Goal: Task Accomplishment & Management: Complete application form

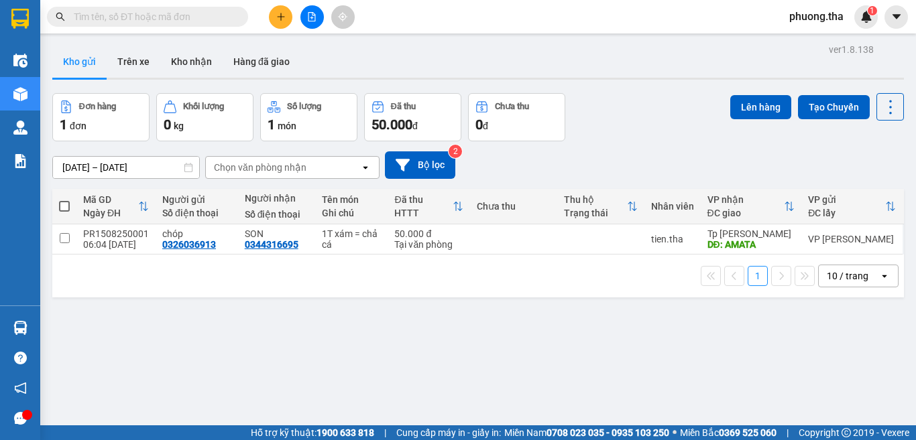
click at [841, 20] on span "phuong.tha" at bounding box center [816, 16] width 76 height 17
click at [825, 45] on span "Đăng xuất" at bounding box center [826, 41] width 56 height 15
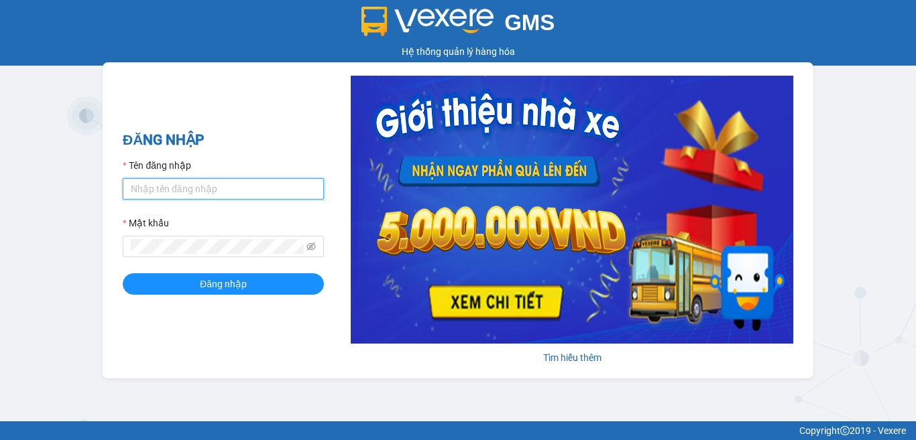
click at [280, 189] on input "Tên đăng nhập" at bounding box center [223, 188] width 201 height 21
type input "cong.tha"
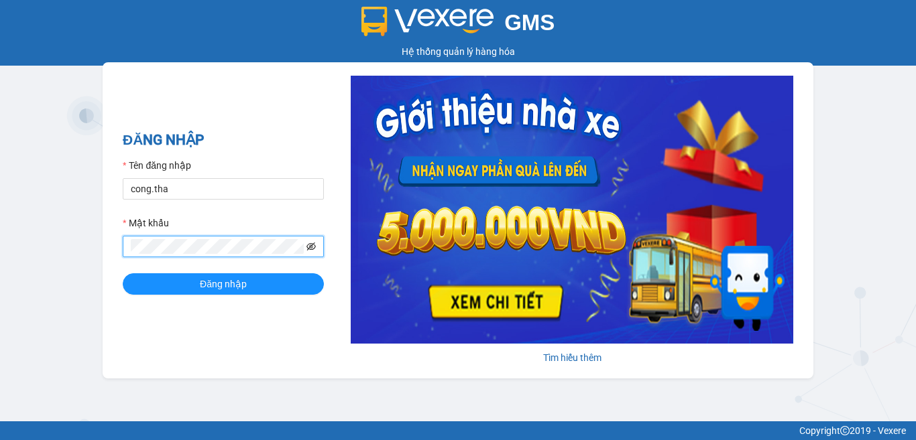
click at [309, 247] on icon "eye-invisible" at bounding box center [310, 246] width 9 height 9
click at [235, 285] on span "Đăng nhập" at bounding box center [223, 284] width 47 height 15
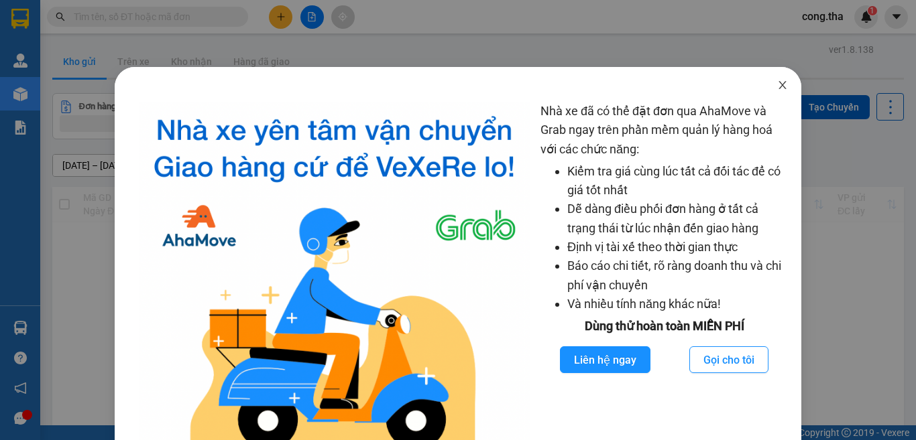
click at [777, 81] on icon "close" at bounding box center [782, 85] width 11 height 11
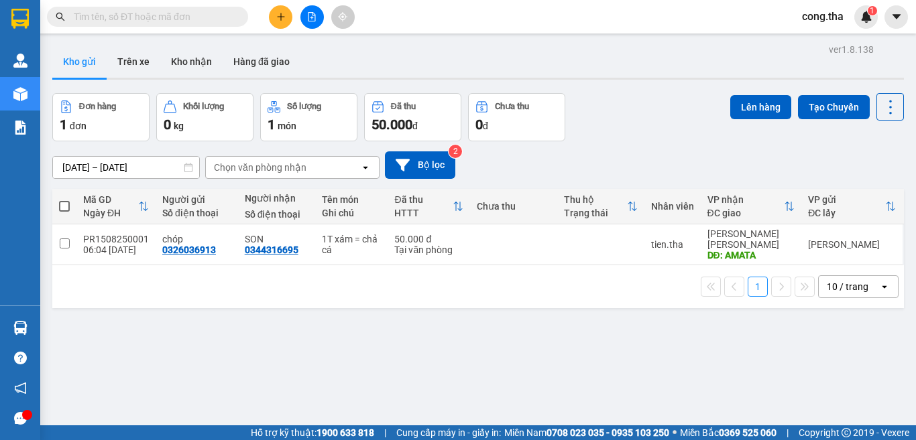
click at [156, 12] on input "text" at bounding box center [153, 16] width 158 height 15
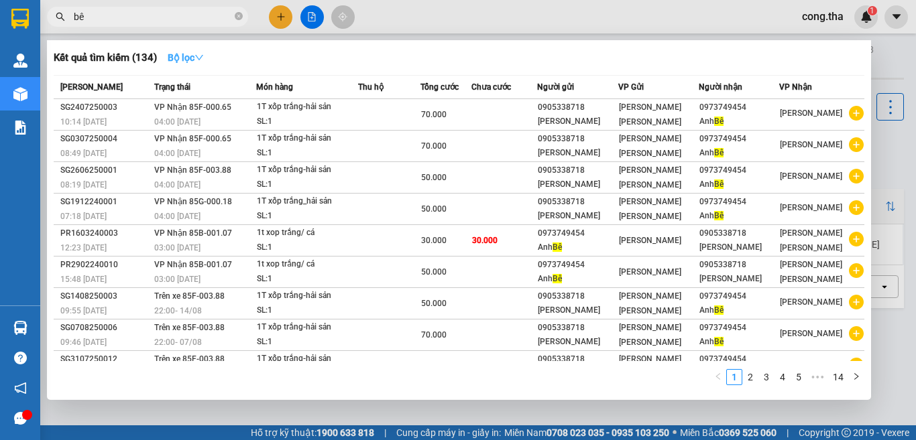
type input "bê"
click at [203, 56] on icon "down" at bounding box center [198, 57] width 9 height 9
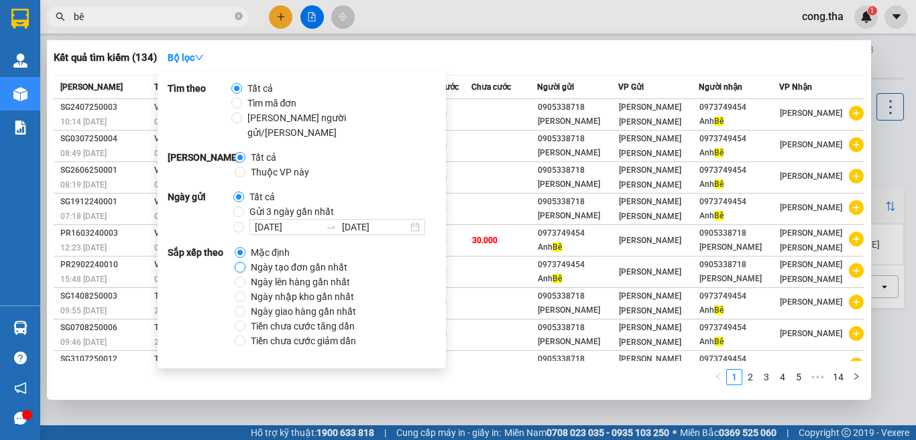
click at [244, 262] on input "Ngày tạo đơn gần nhất" at bounding box center [240, 267] width 11 height 11
radio input "true"
radio input "false"
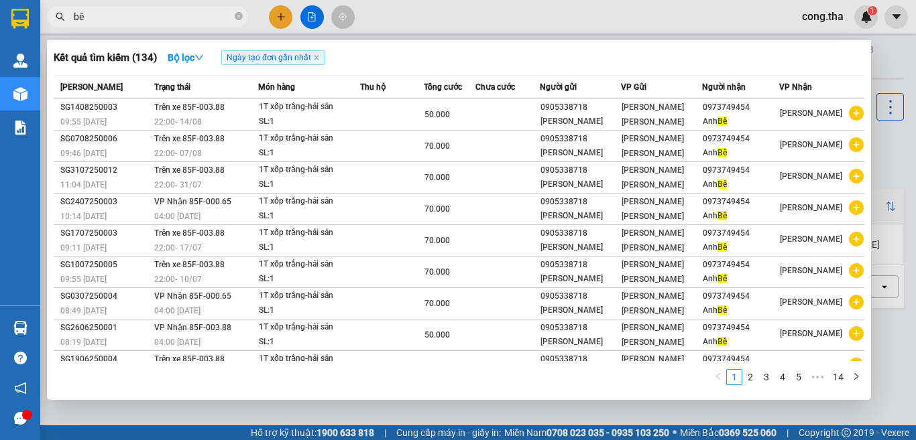
click at [120, 15] on input "bê" at bounding box center [153, 16] width 158 height 15
drag, startPoint x: 87, startPoint y: 12, endPoint x: 44, endPoint y: 25, distance: 45.0
click at [44, 25] on div "bê" at bounding box center [130, 17] width 261 height 20
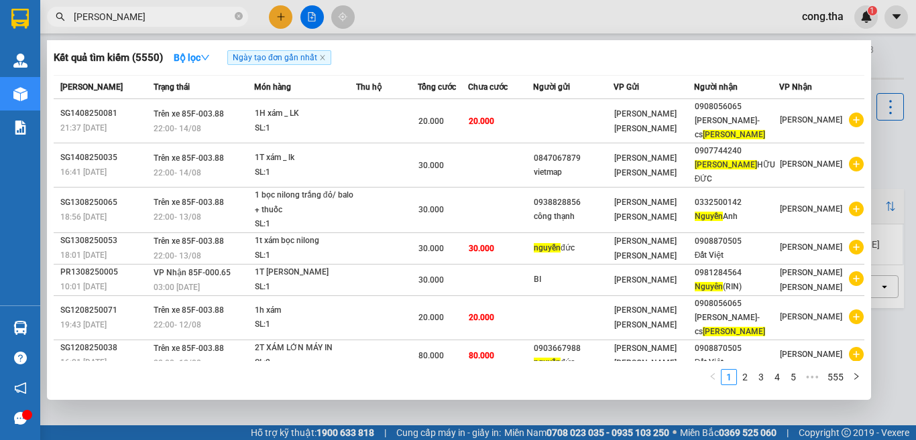
drag, startPoint x: 109, startPoint y: 30, endPoint x: 49, endPoint y: 47, distance: 62.0
click at [49, 29] on div "Kết quả [PERSON_NAME] ( 5550 ) Bộ lọc Ngày tạo [PERSON_NAME] nhất Mã ĐH Trạng t…" at bounding box center [130, 16] width 261 height 23
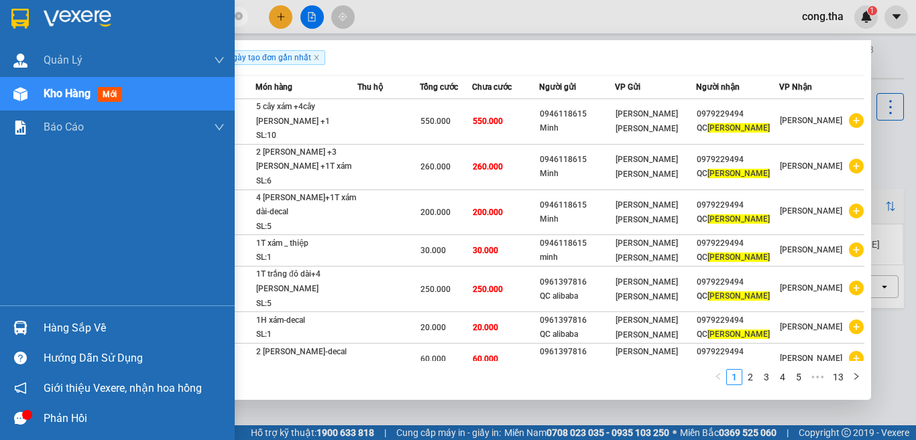
drag, startPoint x: 113, startPoint y: 17, endPoint x: 915, endPoint y: 428, distance: 901.0
click at [18, 32] on section "Kết quả [PERSON_NAME] ( 123 ) Bộ lọc Ngày tạo [PERSON_NAME] nhất Mã ĐH Trạng th…" at bounding box center [458, 220] width 916 height 440
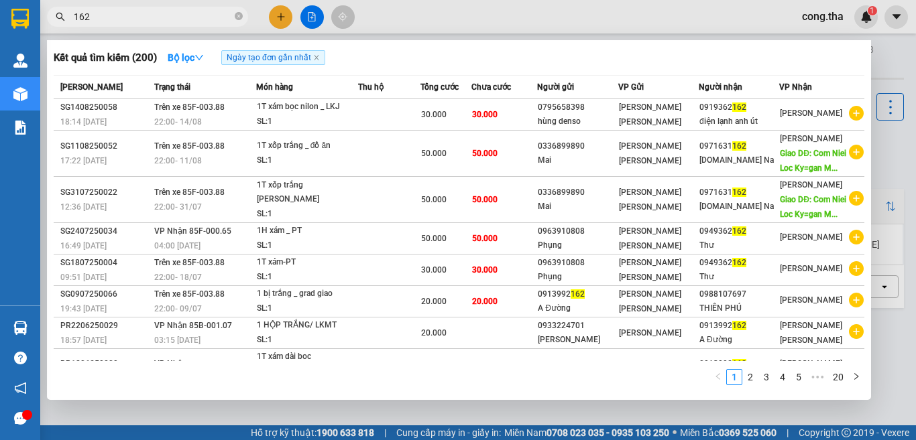
drag, startPoint x: 136, startPoint y: 23, endPoint x: 31, endPoint y: 39, distance: 106.5
click at [31, 39] on section "Kết quả [PERSON_NAME] ( 200 ) Bộ lọc Ngày tạo [PERSON_NAME] nhất Mã ĐH Trạng th…" at bounding box center [458, 220] width 916 height 440
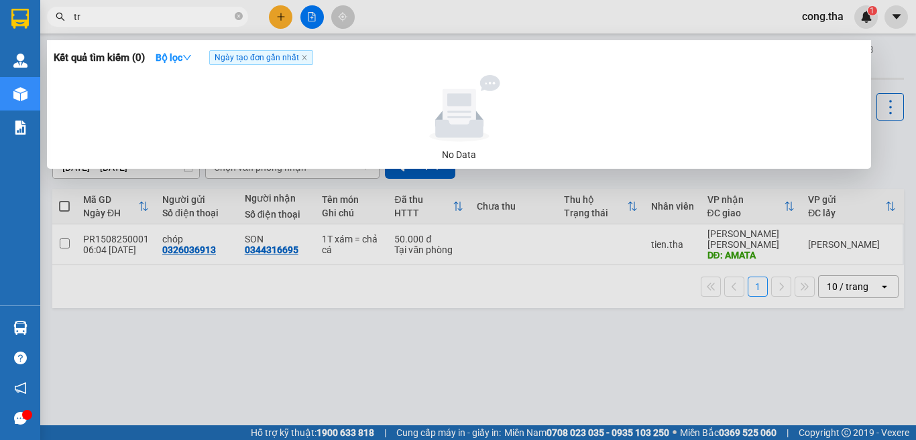
type input "t"
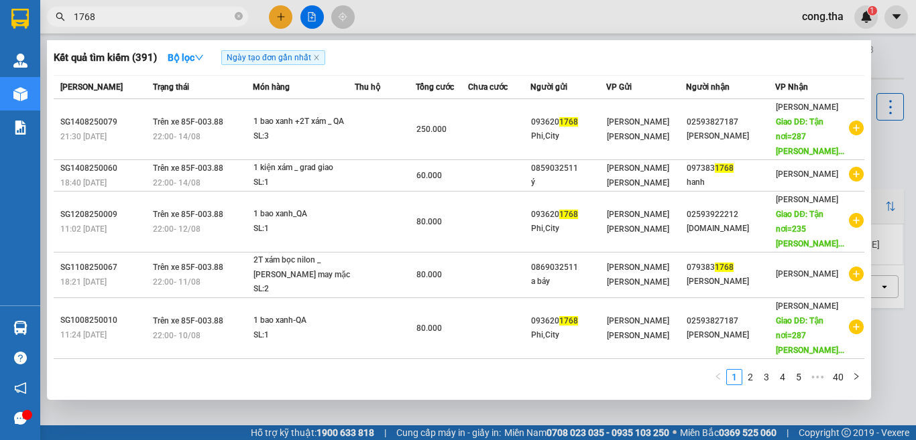
drag, startPoint x: 111, startPoint y: 9, endPoint x: 54, endPoint y: 22, distance: 57.9
click at [54, 22] on span "1768" at bounding box center [147, 17] width 201 height 20
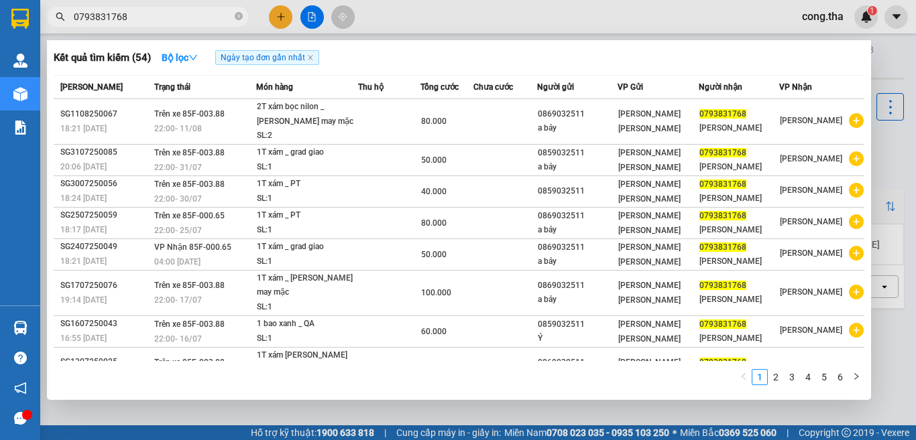
type input "0793831768"
click at [278, 15] on div at bounding box center [458, 220] width 916 height 440
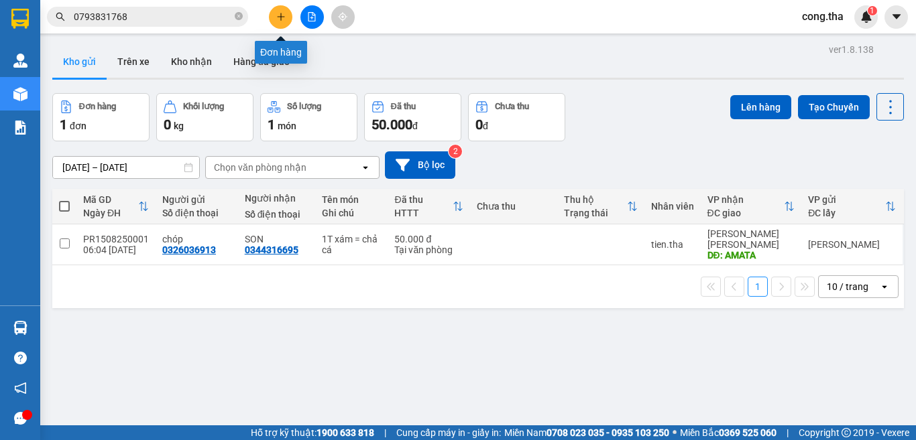
click at [278, 15] on icon "plus" at bounding box center [280, 16] width 9 height 9
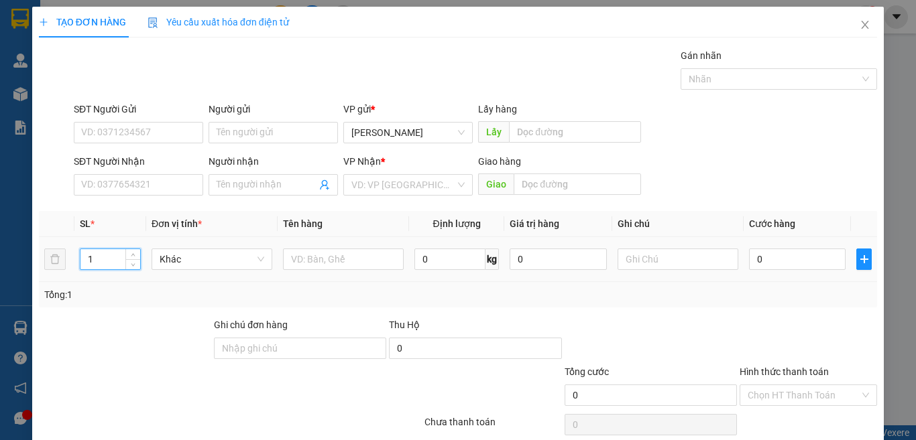
drag, startPoint x: 98, startPoint y: 259, endPoint x: 72, endPoint y: 270, distance: 27.6
click at [72, 270] on tr "1 Khác 0 kg 0 0" at bounding box center [458, 259] width 838 height 45
type input "2"
click at [345, 264] on input "text" at bounding box center [343, 259] width 121 height 21
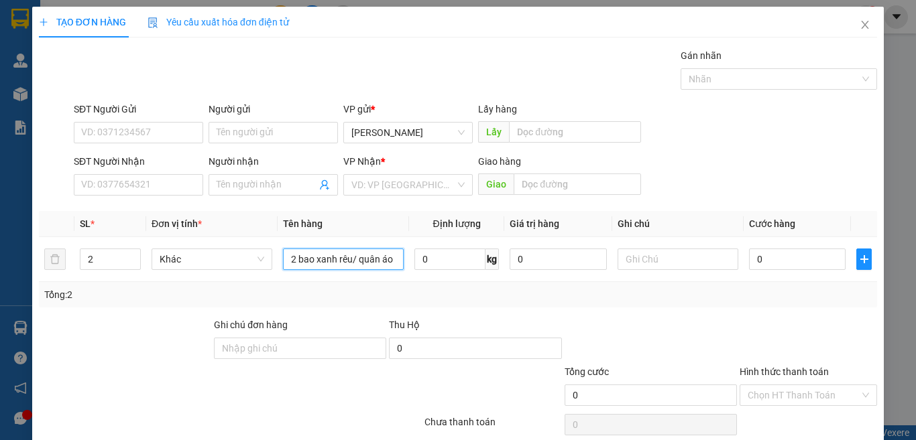
type input "2 bao xanh rêu/ quân áo"
click at [160, 198] on div "SĐT Người Nhận VD: 0377654321" at bounding box center [138, 177] width 129 height 47
click at [160, 184] on input "SĐT Người Nhận" at bounding box center [138, 184] width 129 height 21
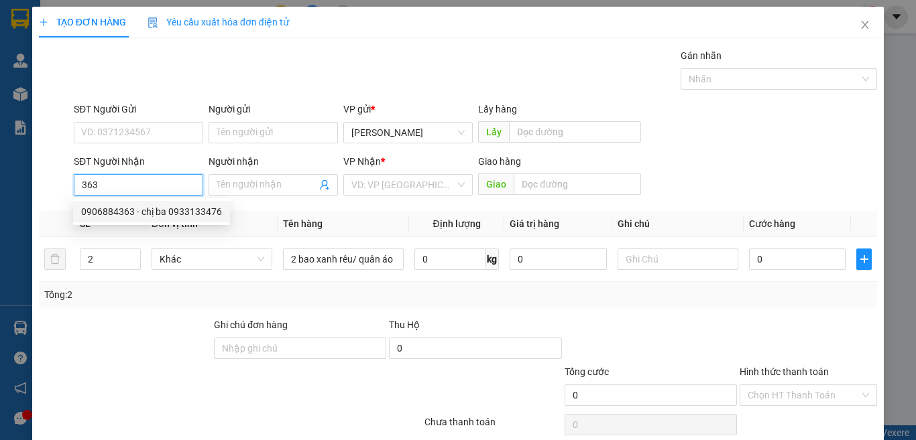
click at [173, 209] on div "0906884363 - chị ba 0933133476" at bounding box center [151, 211] width 141 height 15
type input "0906884363"
type input "chị ba 0933133476"
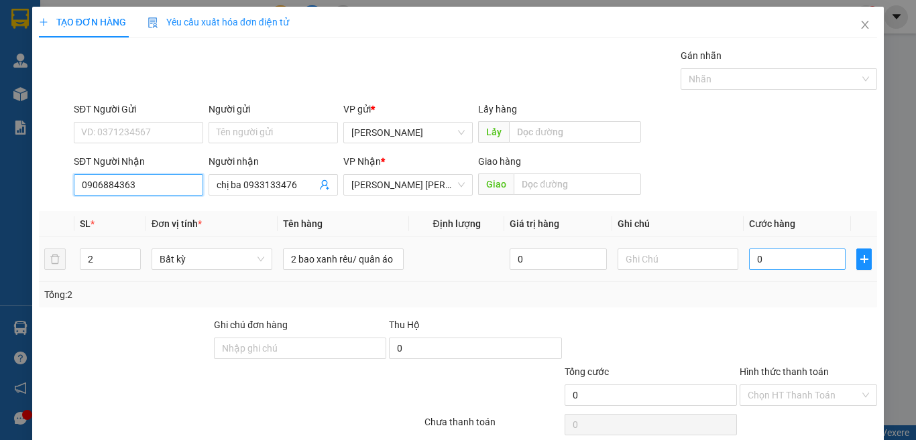
type input "0906884363"
click at [775, 258] on input "0" at bounding box center [797, 259] width 97 height 21
type input "1"
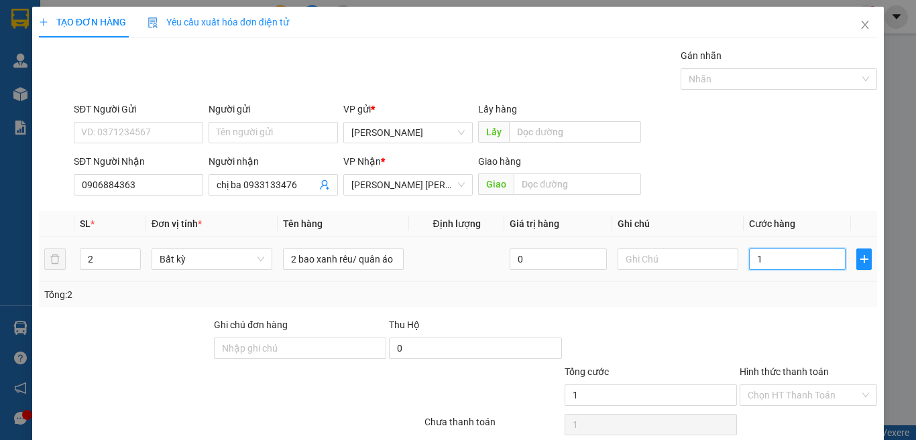
type input "13"
type input "130"
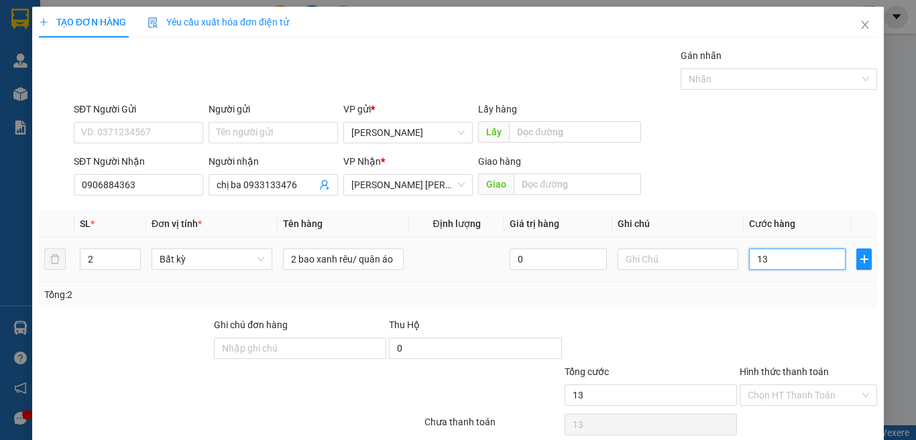
type input "130"
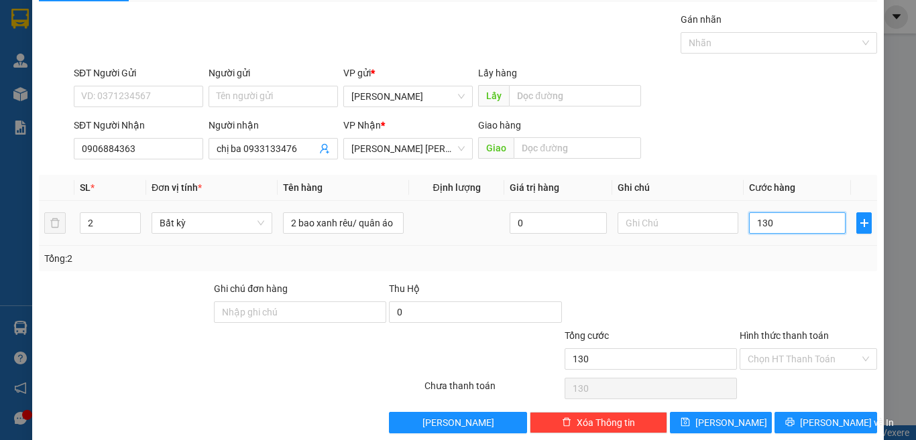
scroll to position [56, 0]
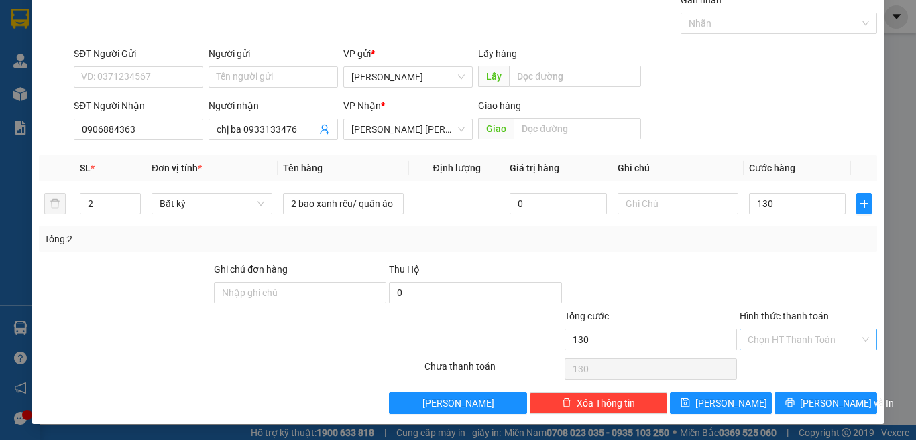
click at [825, 347] on input "Hình thức thanh toán" at bounding box center [804, 340] width 112 height 20
type input "130.000"
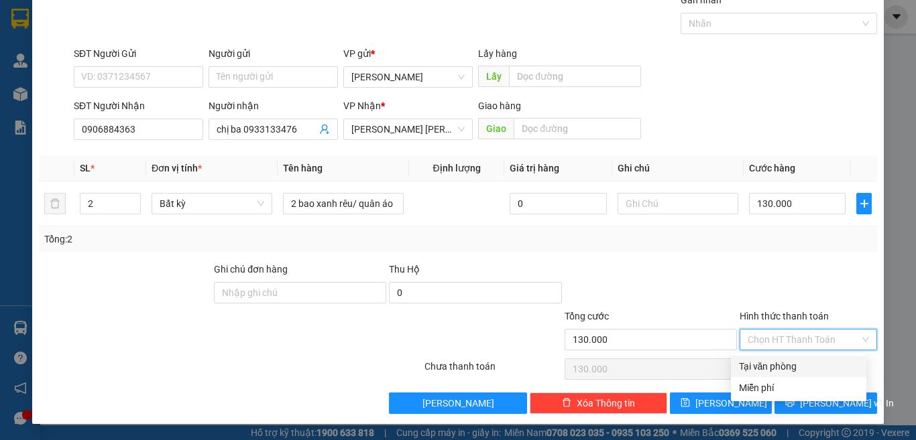
click at [807, 365] on div "Tại văn phòng" at bounding box center [798, 366] width 119 height 15
type input "0"
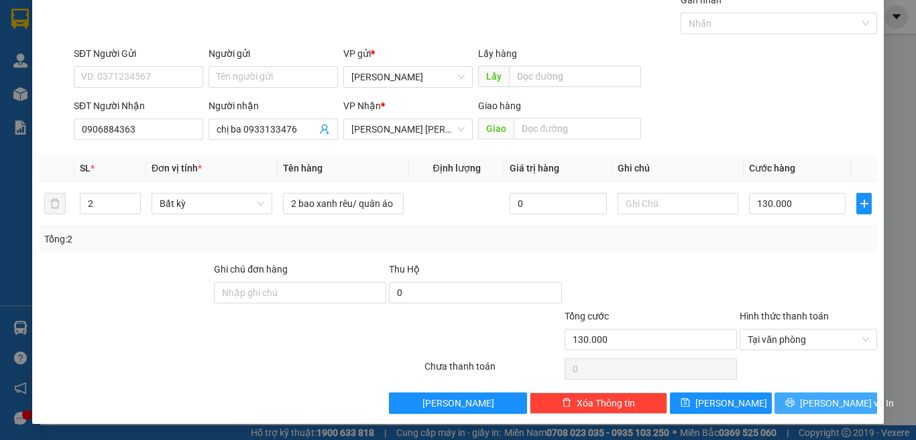
click at [855, 400] on button "[PERSON_NAME] và In" at bounding box center [825, 403] width 103 height 21
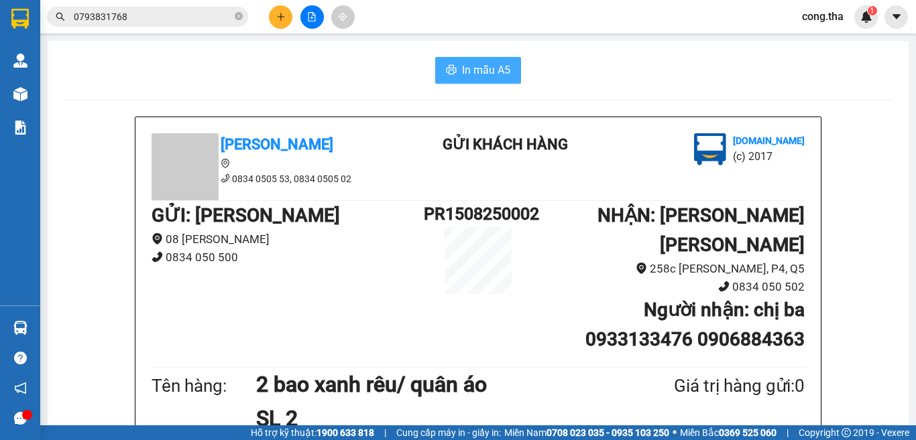
click at [464, 58] on button "In mẫu A5" at bounding box center [478, 70] width 86 height 27
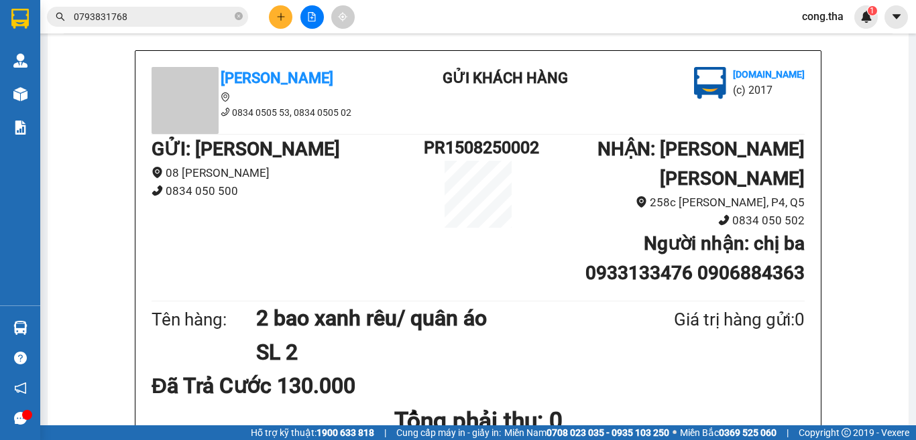
scroll to position [67, 0]
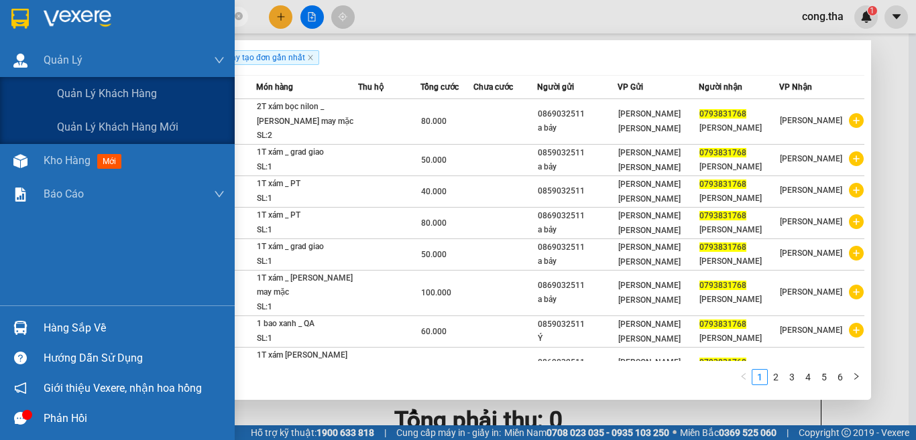
drag, startPoint x: 153, startPoint y: 17, endPoint x: 915, endPoint y: 156, distance: 774.9
click at [43, 62] on section "Kết quả [PERSON_NAME] ( 54 ) Bộ lọc Ngày tạo [PERSON_NAME] nhất Mã ĐH Trạng thá…" at bounding box center [458, 220] width 916 height 440
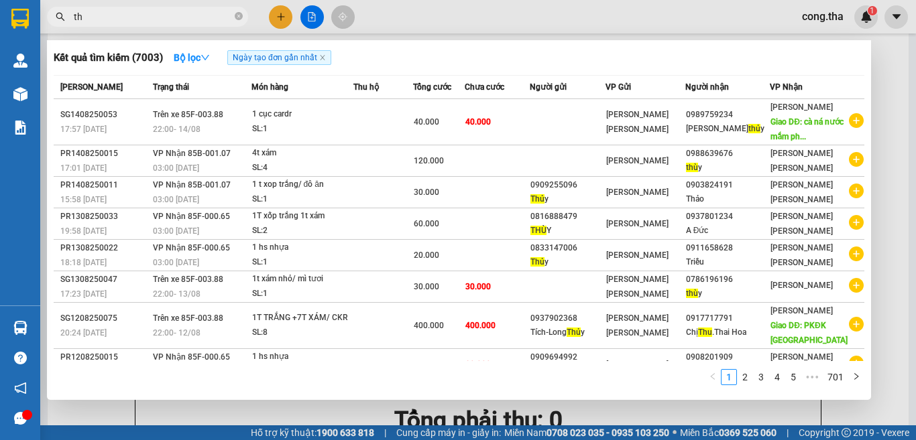
type input "t"
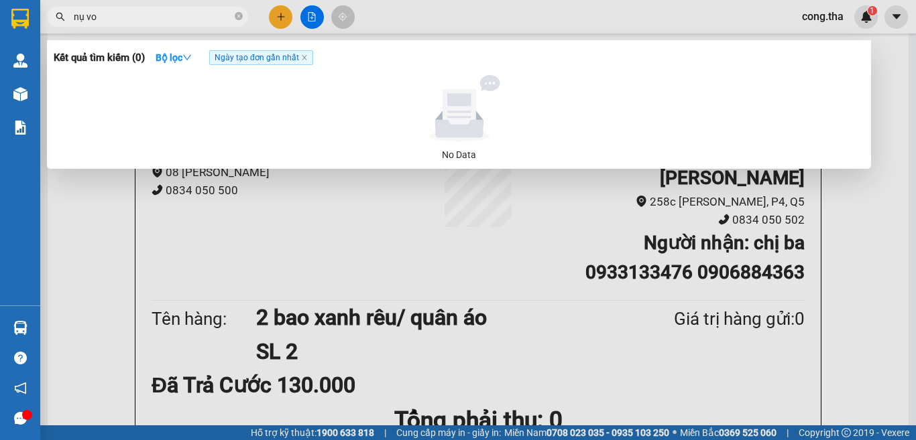
click at [145, 19] on input "nụ vo" at bounding box center [153, 16] width 158 height 15
click at [259, 62] on span "Ngày tạo đơn gần nhất" at bounding box center [261, 57] width 104 height 15
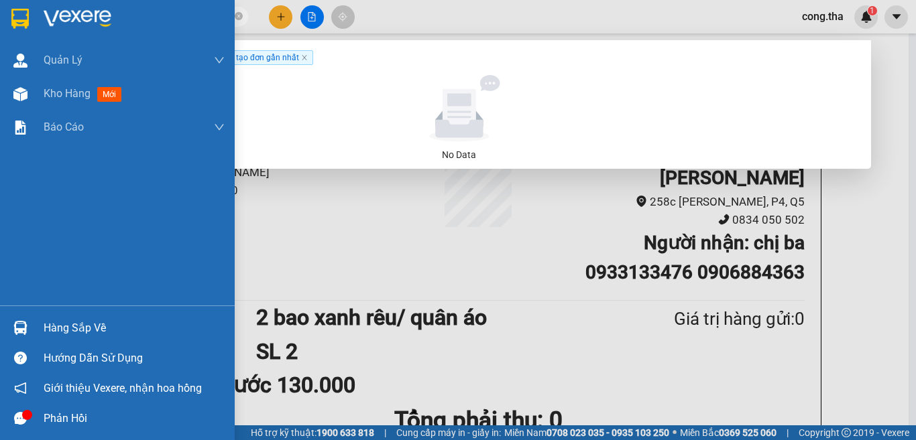
drag, startPoint x: 123, startPoint y: 17, endPoint x: 0, endPoint y: 37, distance: 124.2
click at [0, 39] on section "Kết quả [PERSON_NAME] ( 0 ) Bộ lọc Ngày tạo [PERSON_NAME] nhất No Data nụ [PERS…" at bounding box center [458, 220] width 916 height 440
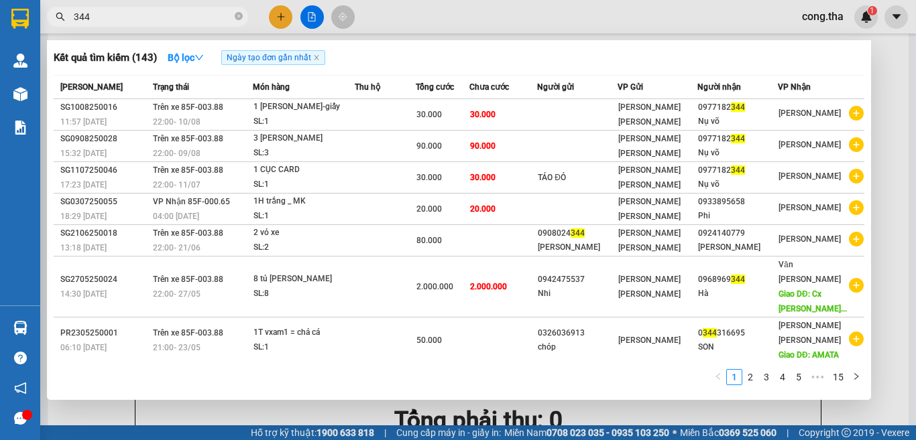
click at [887, 129] on div at bounding box center [458, 220] width 916 height 440
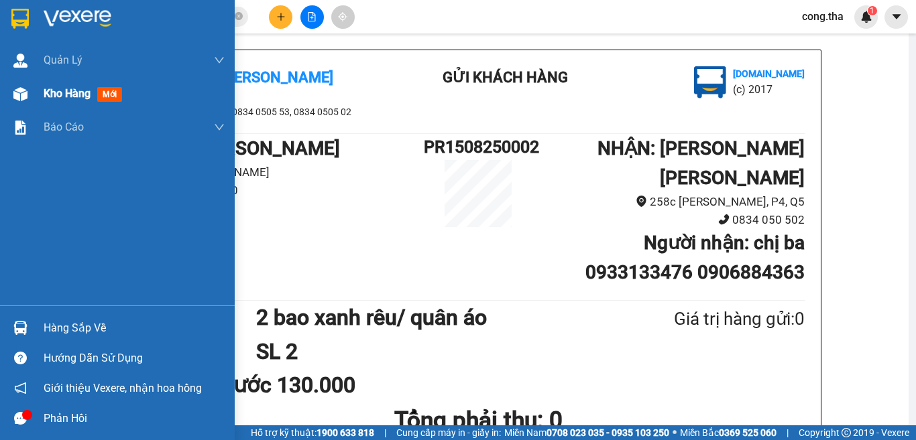
click at [121, 97] on span "mới" at bounding box center [109, 94] width 25 height 15
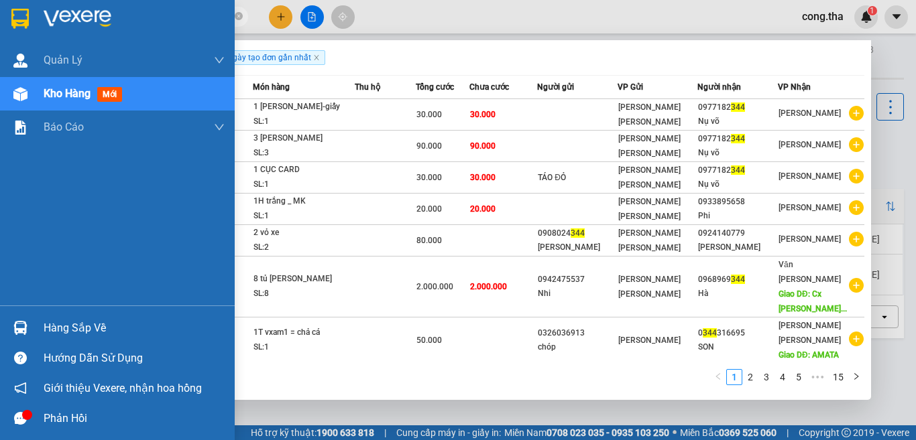
drag, startPoint x: 70, startPoint y: 32, endPoint x: 30, endPoint y: 35, distance: 40.3
click at [30, 35] on section "Kết quả [PERSON_NAME] ( 143 ) Bộ lọc Ngày tạo [PERSON_NAME] nhất Mã ĐH Trạng th…" at bounding box center [458, 220] width 916 height 440
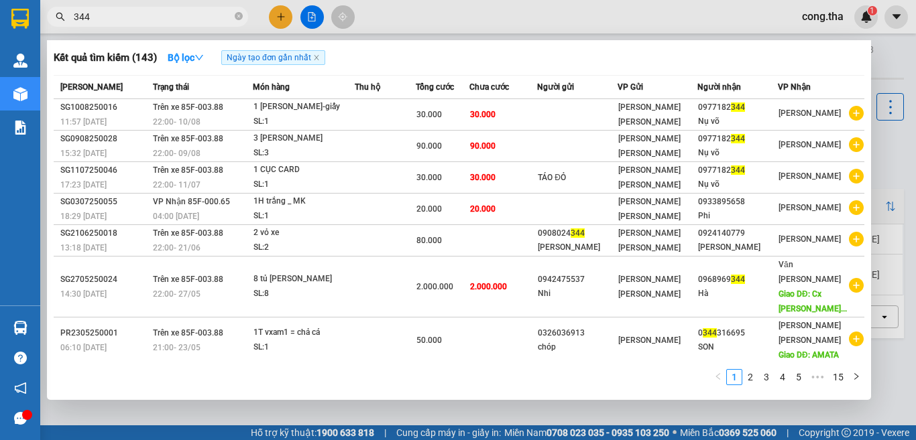
type input "5"
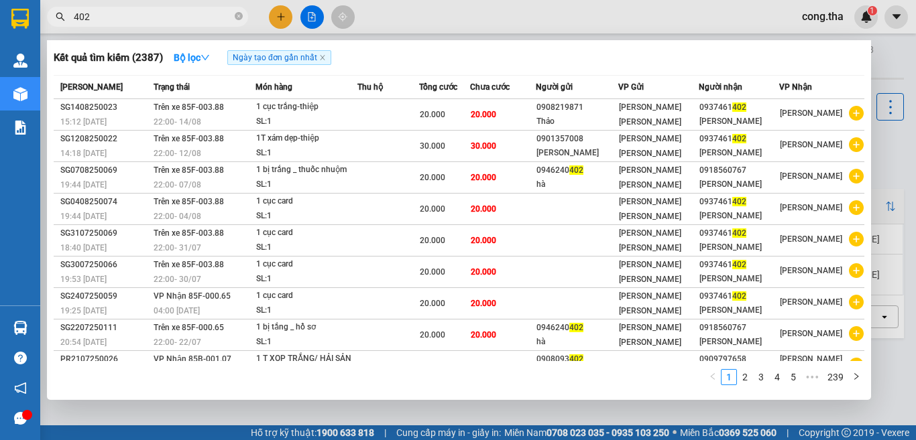
click at [900, 50] on div at bounding box center [458, 220] width 916 height 440
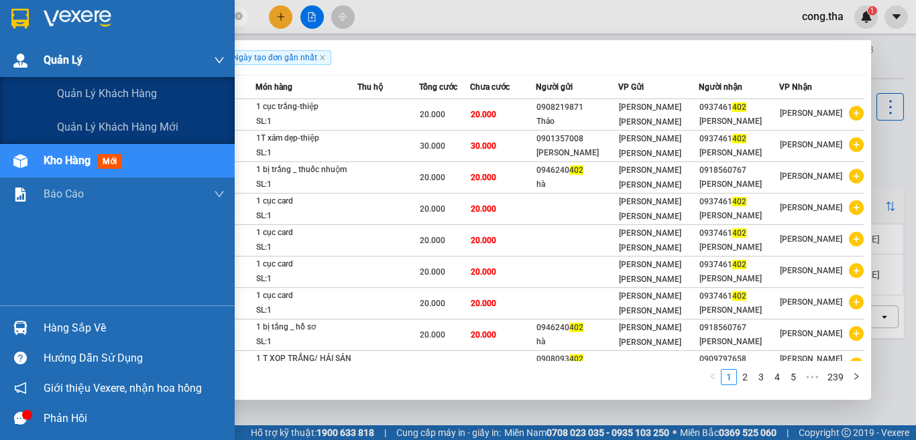
drag, startPoint x: 109, startPoint y: 16, endPoint x: 10, endPoint y: 53, distance: 105.9
click at [10, 53] on section "Kết quả [PERSON_NAME] ( 2387 ) Bộ lọc Ngày tạo [PERSON_NAME] nhất Mã ĐH Trạng t…" at bounding box center [458, 220] width 916 height 440
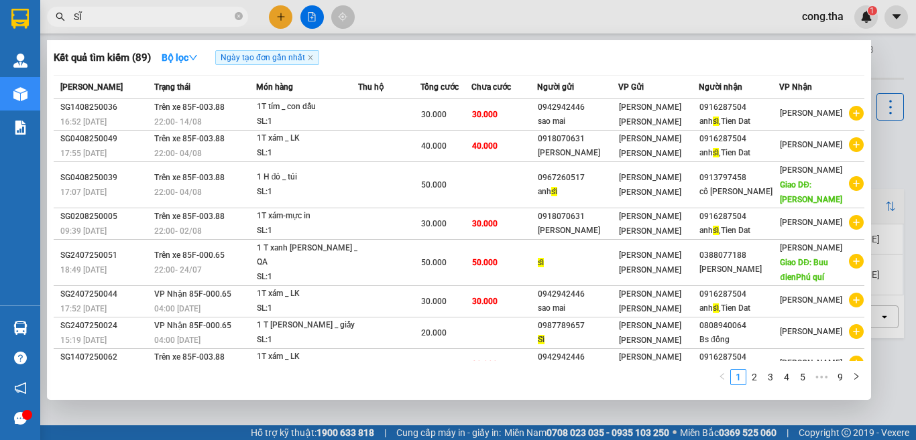
click at [886, 151] on div at bounding box center [458, 220] width 916 height 440
click at [105, 15] on input "SĨ" at bounding box center [153, 16] width 158 height 15
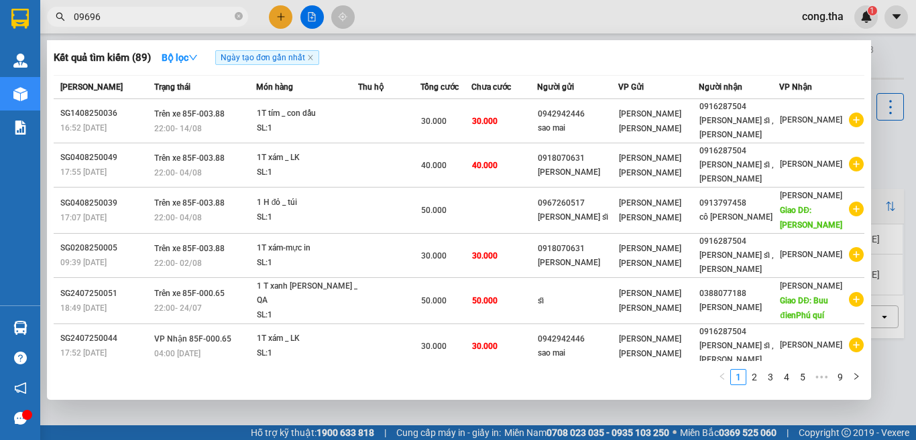
type input "096967"
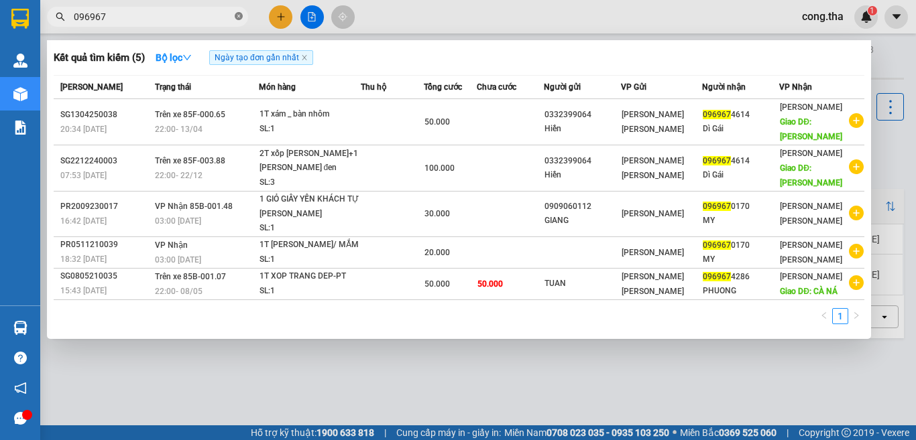
click at [238, 14] on icon "close-circle" at bounding box center [239, 16] width 8 height 8
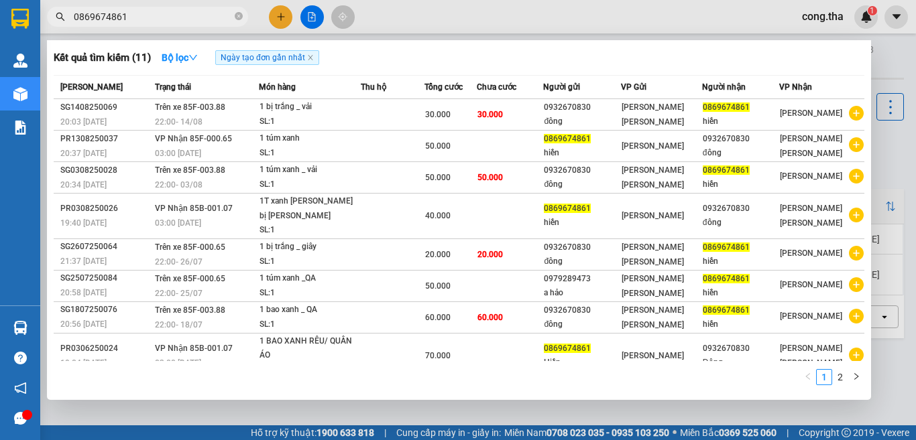
type input "0869674861"
click at [280, 19] on div at bounding box center [458, 220] width 916 height 440
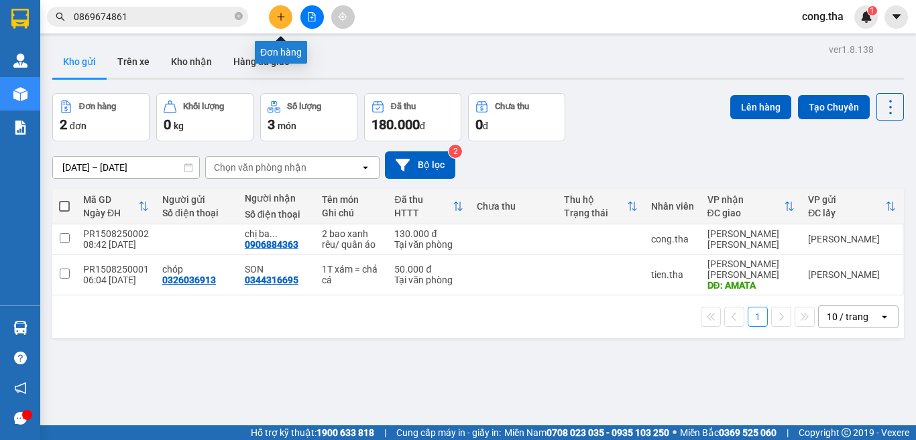
click at [280, 19] on icon "plus" at bounding box center [280, 16] width 9 height 9
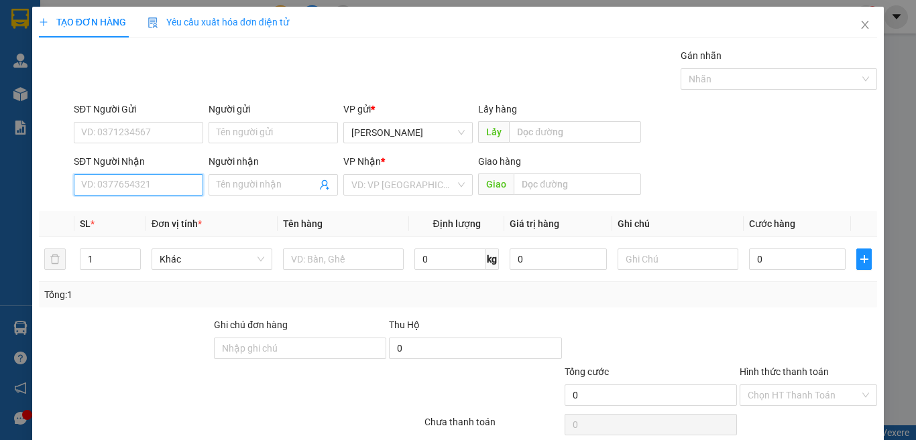
click at [159, 177] on input "SĐT Người Nhận" at bounding box center [138, 184] width 129 height 21
type input "0932682768"
click at [143, 212] on div "0932682768 - Nhi" at bounding box center [136, 211] width 111 height 15
type input "Nhi"
type input "0932682768"
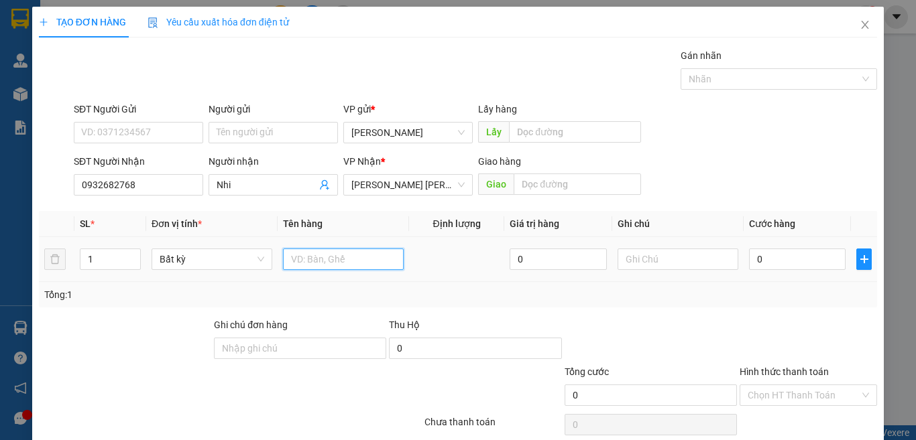
click at [336, 259] on input "text" at bounding box center [343, 259] width 121 height 21
type input "1t xám / may in"
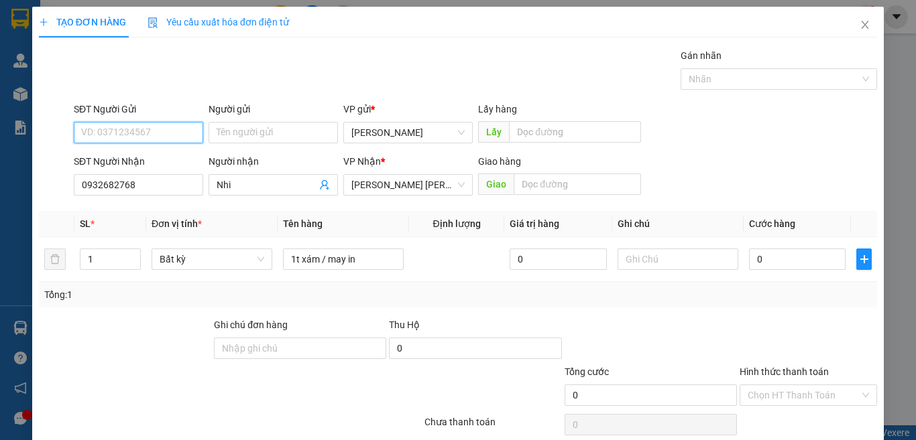
click at [174, 131] on input "SĐT Người Gửi" at bounding box center [138, 132] width 129 height 21
type input "0"
type input "0785730385"
click at [249, 138] on input "Người gửi" at bounding box center [273, 132] width 129 height 21
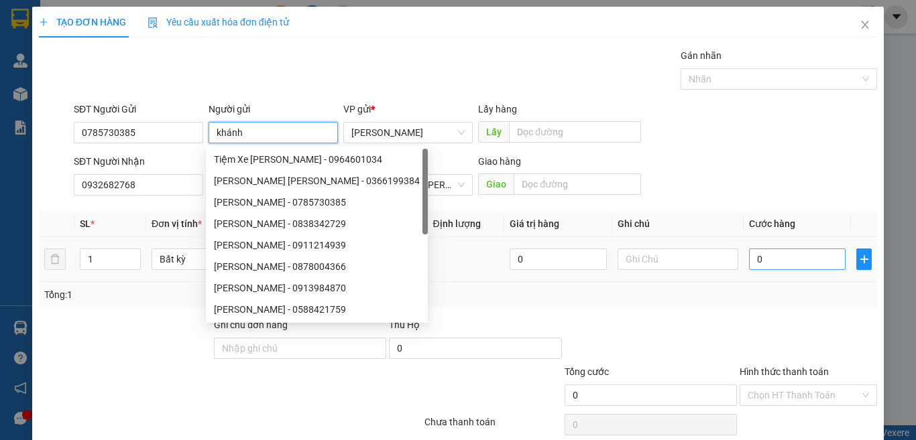
type input "khánh"
click at [788, 259] on input "0" at bounding box center [797, 259] width 97 height 21
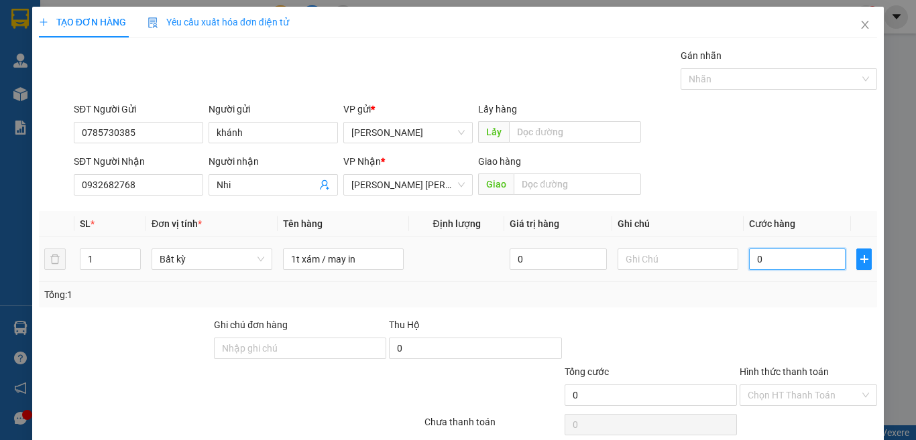
type input "4"
type input "40"
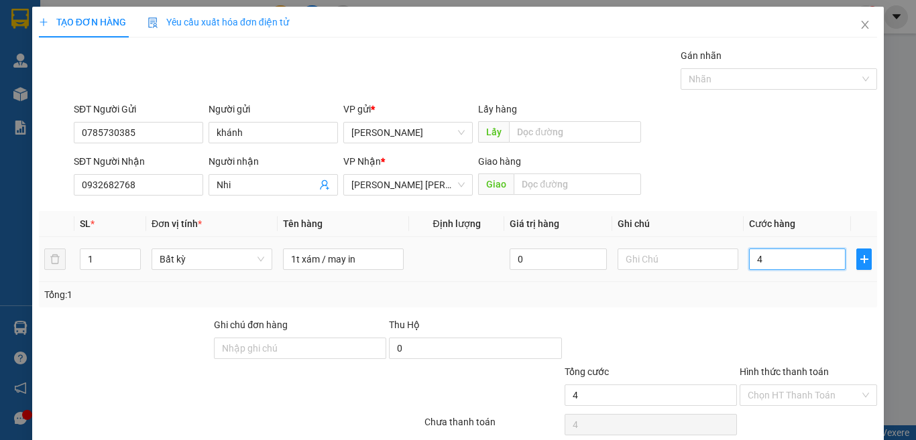
type input "40"
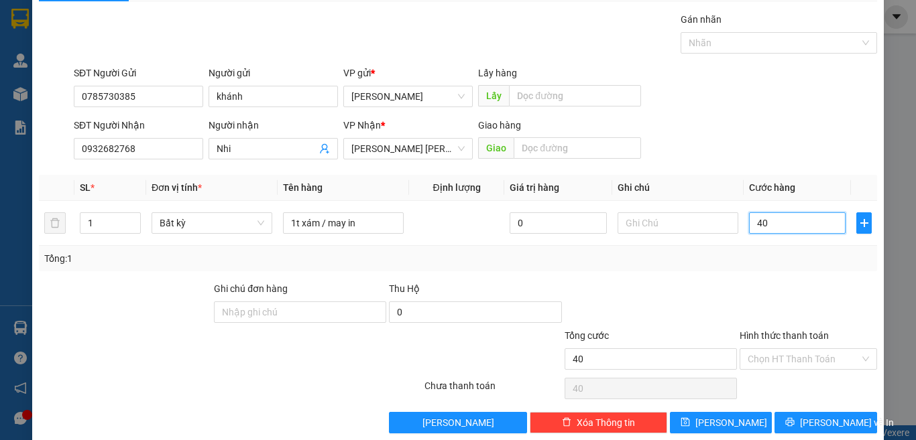
scroll to position [56, 0]
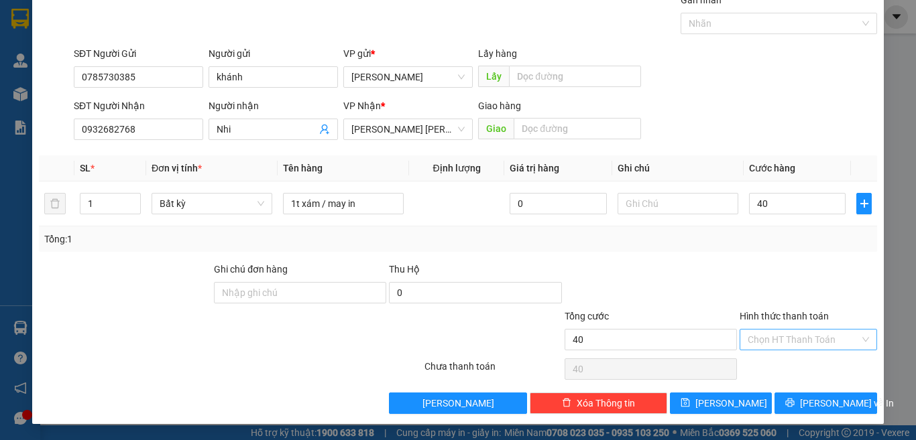
type input "40.000"
click at [814, 344] on input "Hình thức thanh toán" at bounding box center [804, 340] width 112 height 20
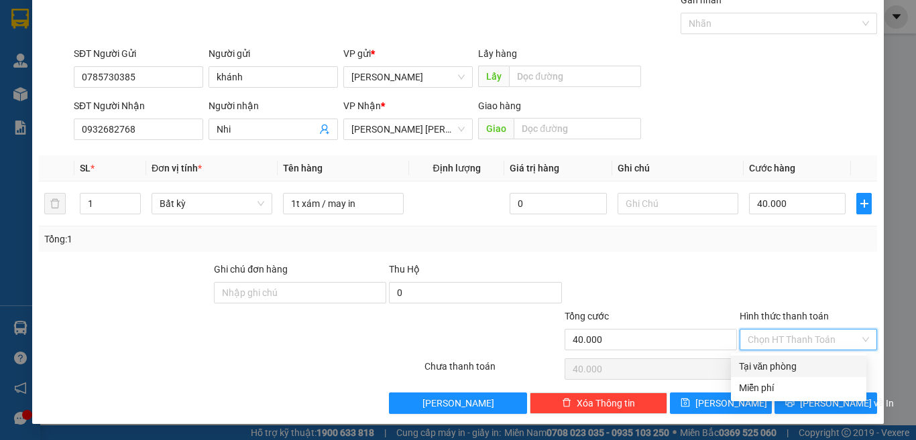
click at [789, 359] on div "Tại văn phòng" at bounding box center [798, 366] width 119 height 15
type input "0"
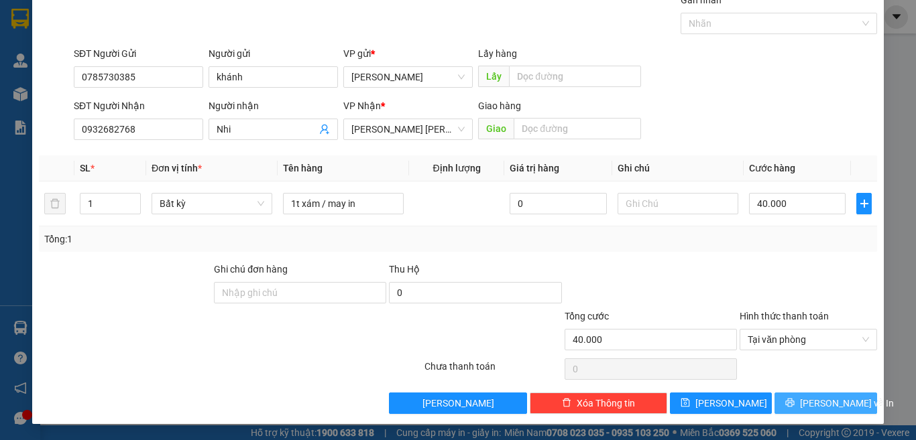
drag, startPoint x: 794, startPoint y: 399, endPoint x: 786, endPoint y: 394, distance: 9.7
click at [794, 400] on icon "printer" at bounding box center [790, 403] width 9 height 9
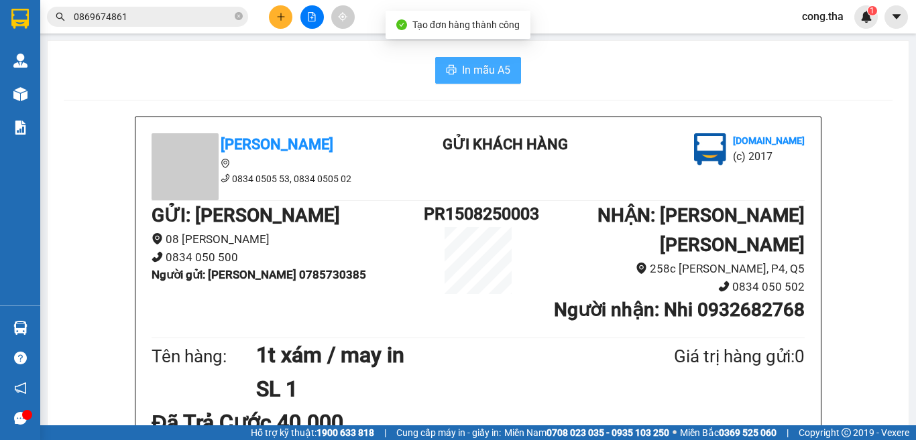
click at [462, 73] on span "In mẫu A5" at bounding box center [486, 70] width 48 height 17
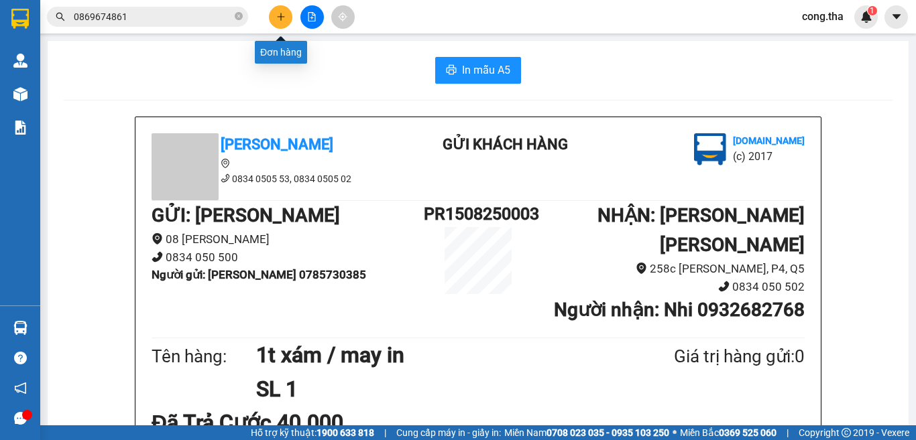
click at [281, 19] on icon "plus" at bounding box center [280, 16] width 1 height 7
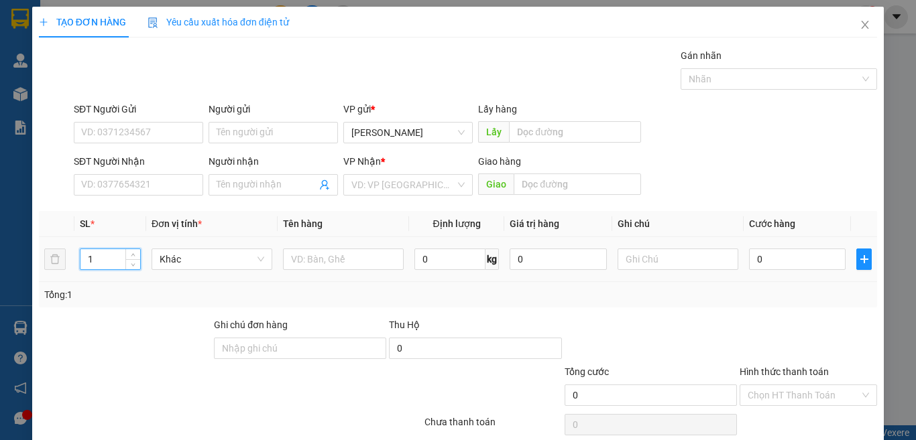
drag, startPoint x: 93, startPoint y: 263, endPoint x: 68, endPoint y: 272, distance: 25.9
click at [70, 272] on tr "1 Khác 0 kg 0 0" at bounding box center [458, 259] width 838 height 45
type input "2"
click at [306, 259] on input "text" at bounding box center [343, 259] width 121 height 21
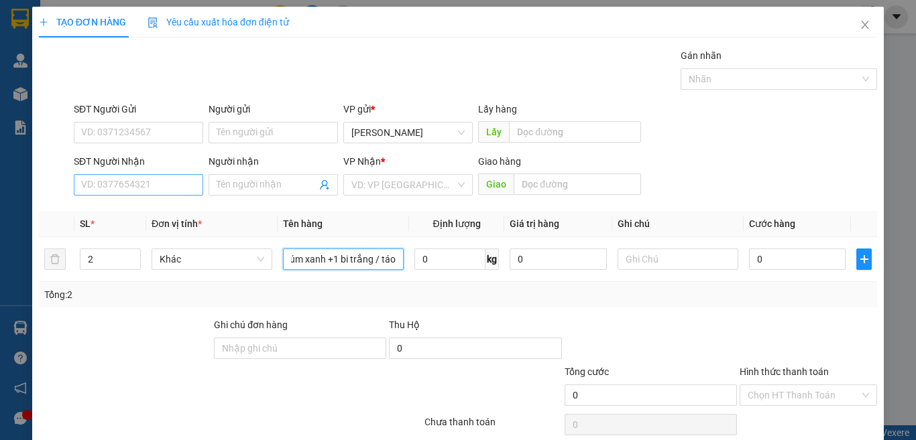
type input "1 túm xanh +1 bi trắng / táo"
click at [118, 189] on input "SĐT Người Nhận" at bounding box center [138, 184] width 129 height 21
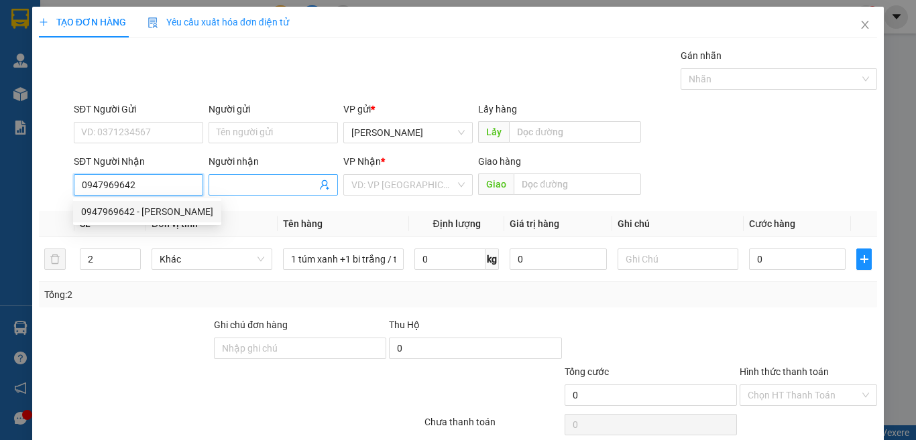
type input "0947969642"
click at [275, 177] on span at bounding box center [273, 184] width 129 height 21
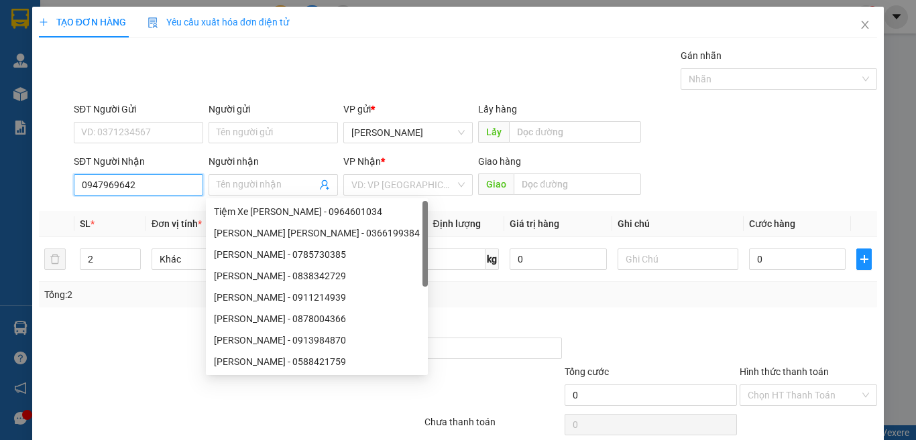
click at [166, 182] on input "0947969642" at bounding box center [138, 184] width 129 height 21
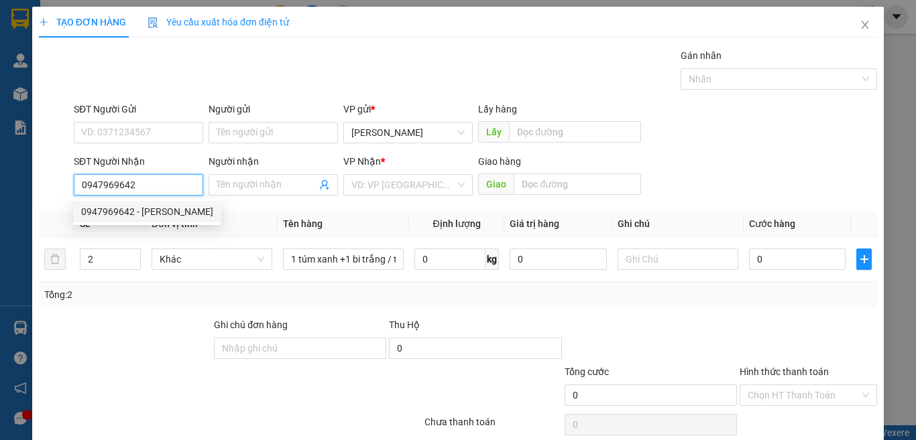
click at [154, 210] on div "0947969642 - [PERSON_NAME]" at bounding box center [147, 211] width 132 height 15
type input "thủy"
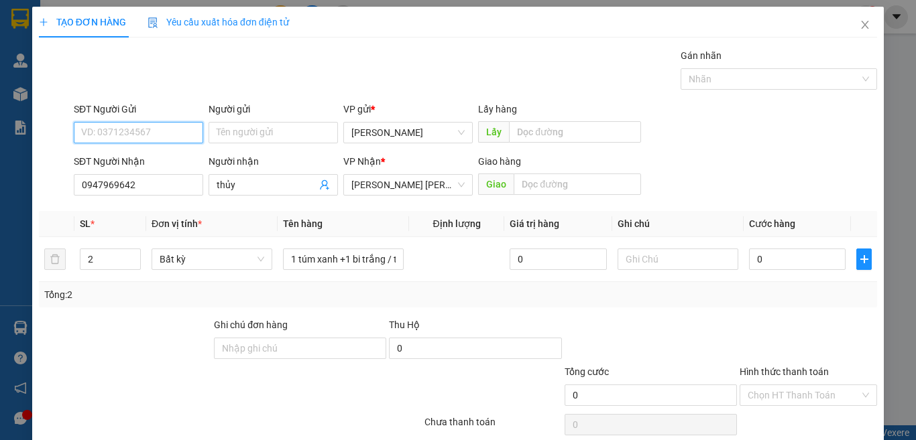
click at [137, 122] on input "SĐT Người Gửi" at bounding box center [138, 132] width 129 height 21
click at [166, 164] on div "0784201014 - [PERSON_NAME]" at bounding box center [147, 159] width 132 height 15
type input "0784201014"
type input "Hoàng"
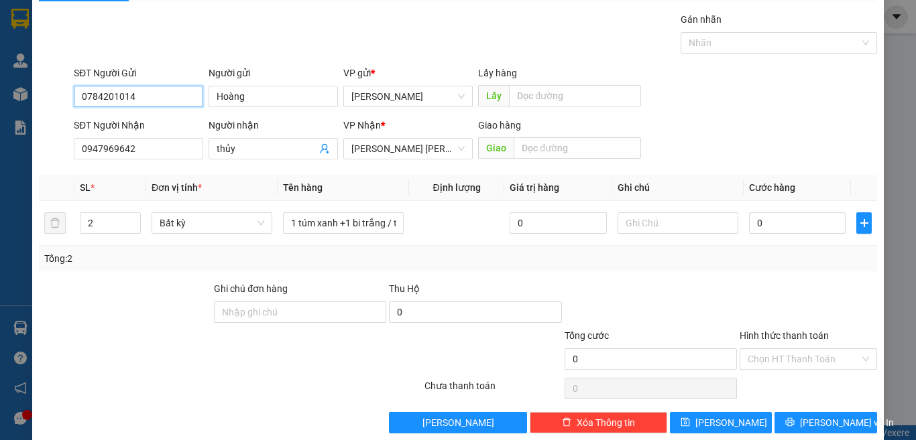
scroll to position [56, 0]
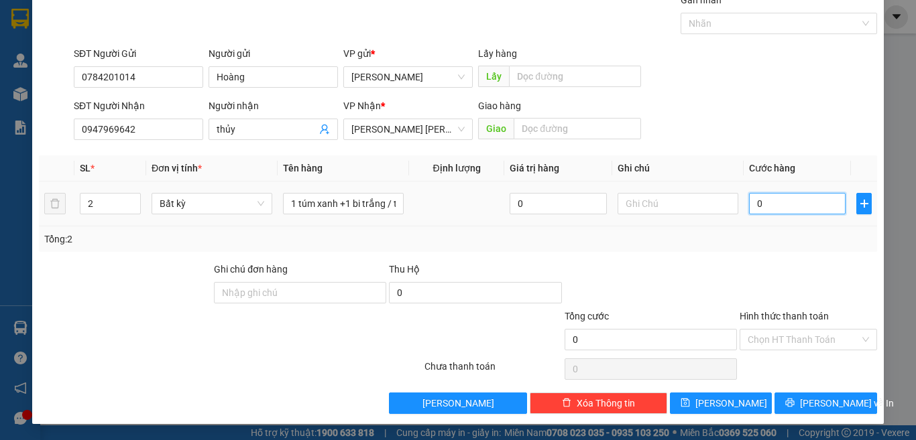
click at [768, 209] on input "0" at bounding box center [797, 203] width 97 height 21
type input "6"
type input "60"
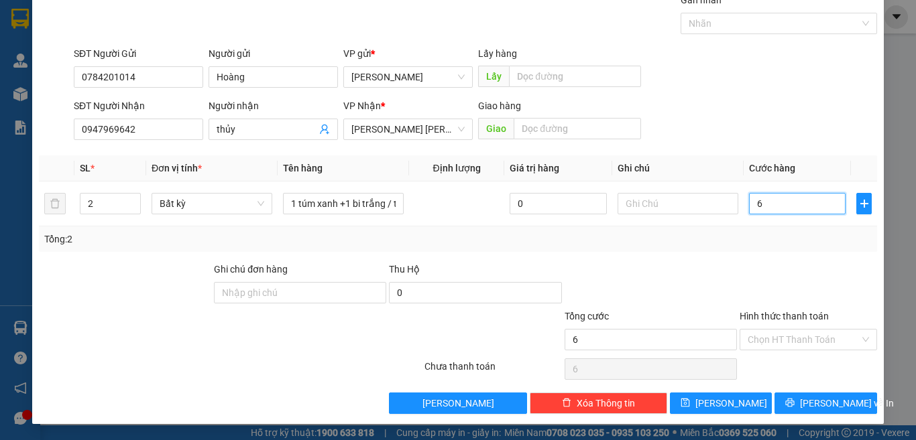
type input "60"
type input "60.000"
click at [808, 341] on input "Hình thức thanh toán" at bounding box center [804, 340] width 112 height 20
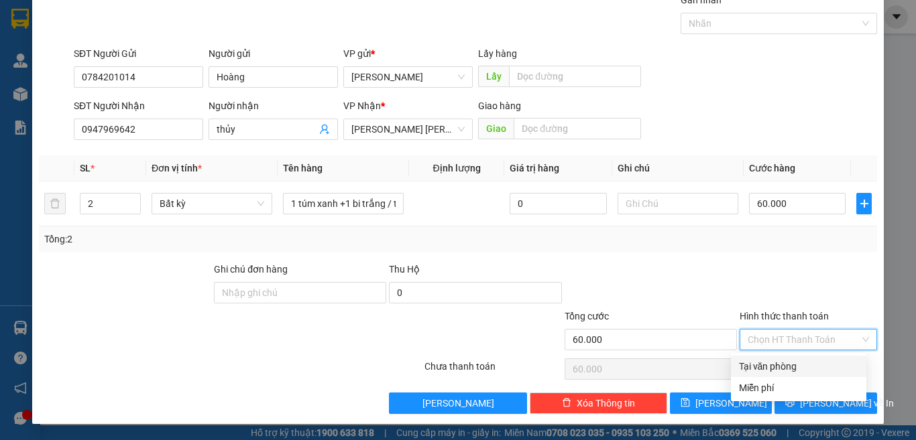
click at [786, 369] on div "Tại văn phòng" at bounding box center [798, 366] width 119 height 15
type input "0"
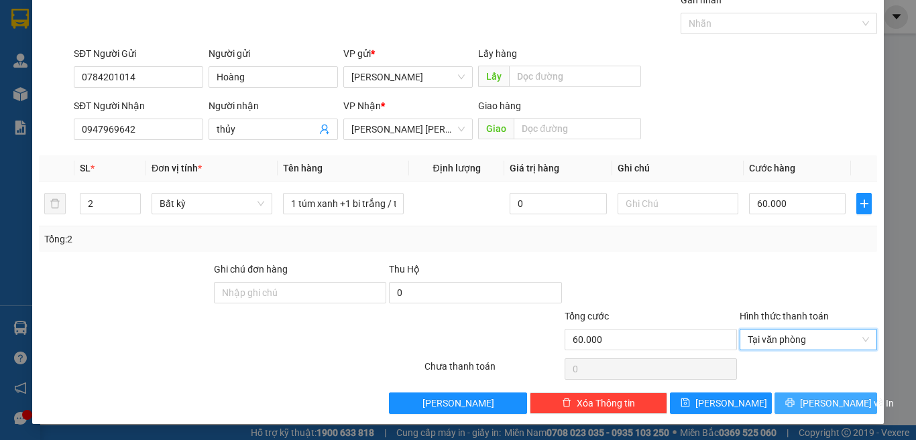
click at [801, 405] on button "[PERSON_NAME] và In" at bounding box center [825, 403] width 103 height 21
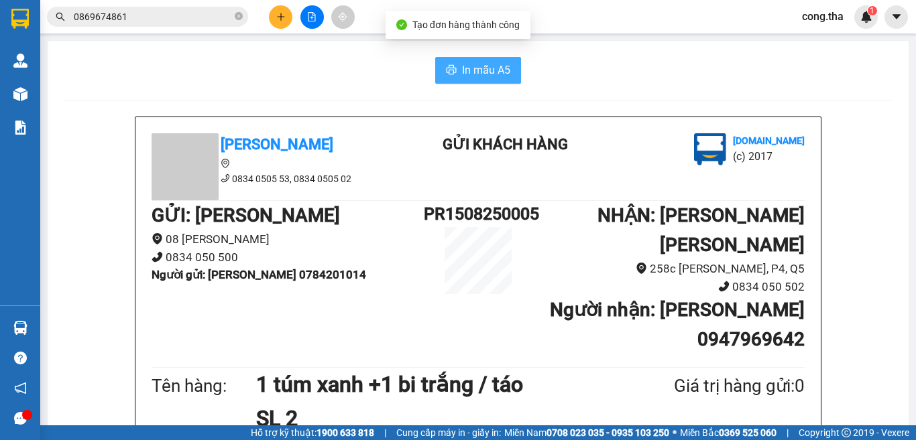
click at [477, 73] on span "In mẫu A5" at bounding box center [486, 70] width 48 height 17
click at [480, 73] on span "In mẫu A5" at bounding box center [486, 70] width 48 height 17
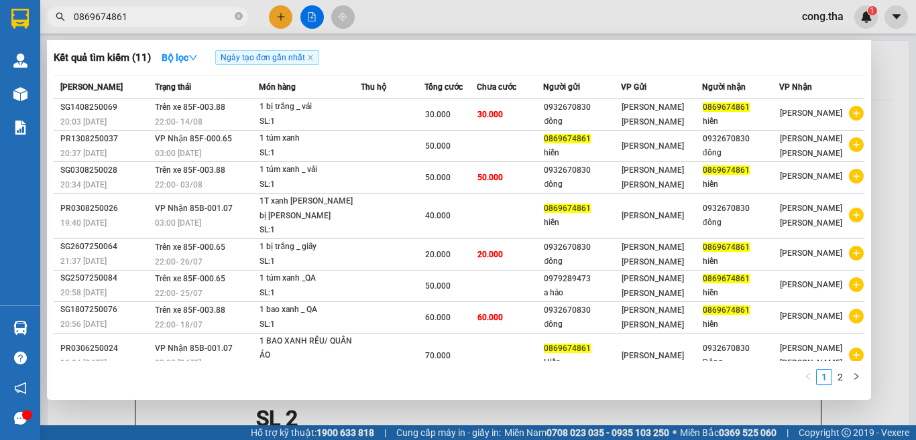
drag, startPoint x: 104, startPoint y: 34, endPoint x: 42, endPoint y: 62, distance: 68.4
click at [42, 29] on div "Kết quả [PERSON_NAME] ( 11 ) Bộ lọc Ngày tạo [PERSON_NAME] nhất Mã ĐH Trạng thá…" at bounding box center [130, 16] width 261 height 23
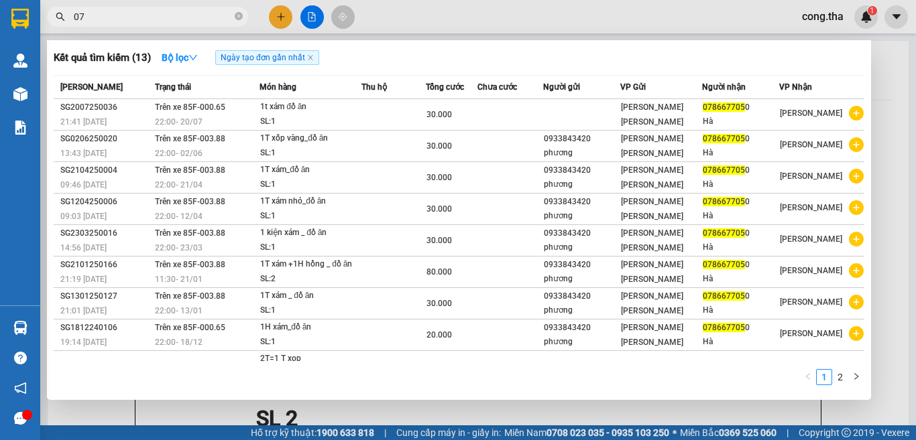
type input "0"
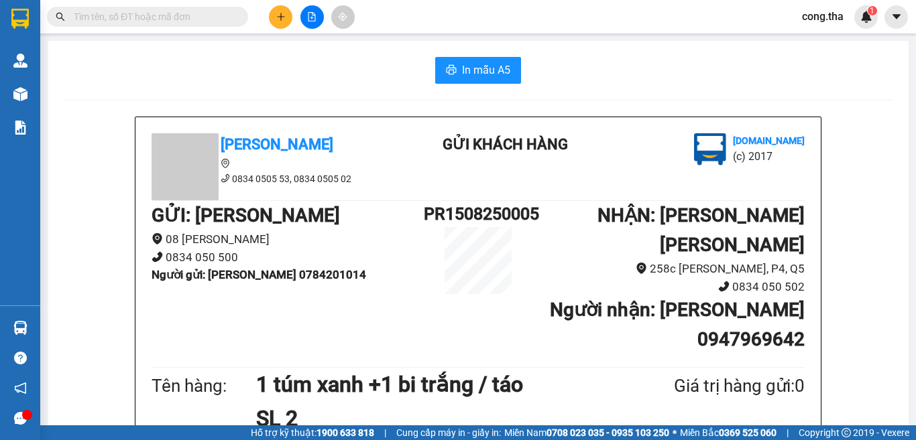
click at [87, 16] on input "text" at bounding box center [153, 16] width 158 height 15
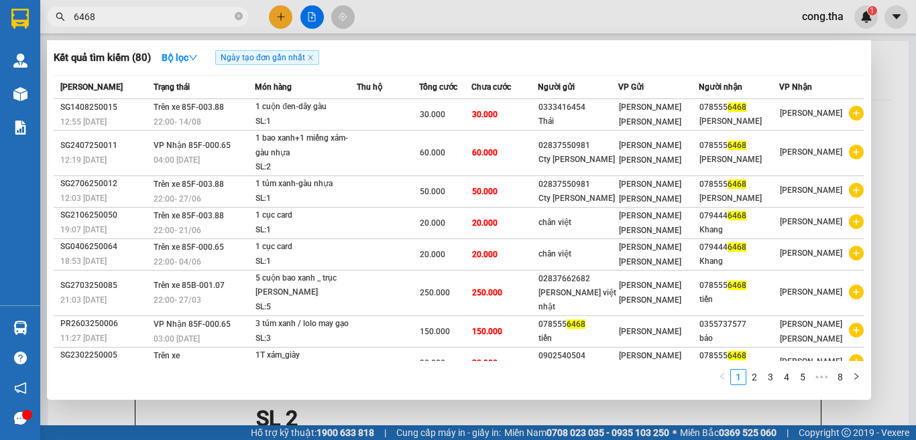
type input "6468"
